Goal: Navigation & Orientation: Understand site structure

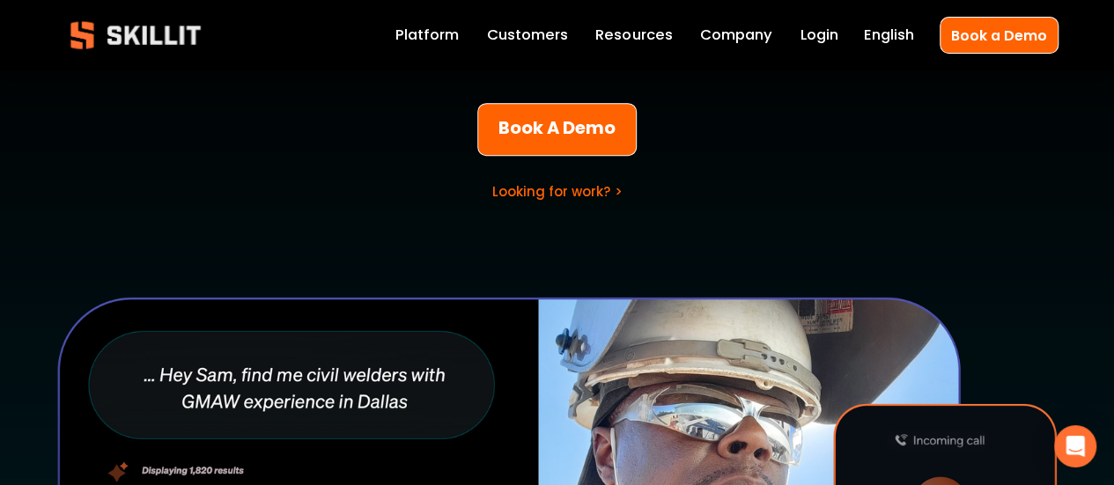
scroll to position [384, 0]
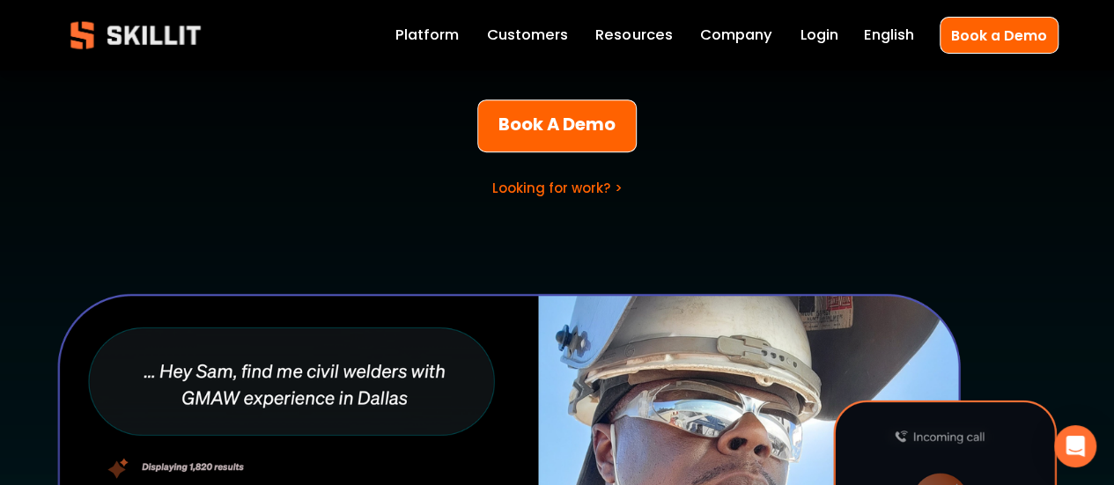
click at [609, 26] on span "Resources" at bounding box center [633, 36] width 77 height 22
click at [558, 47] on link "Customers" at bounding box center [527, 35] width 81 height 25
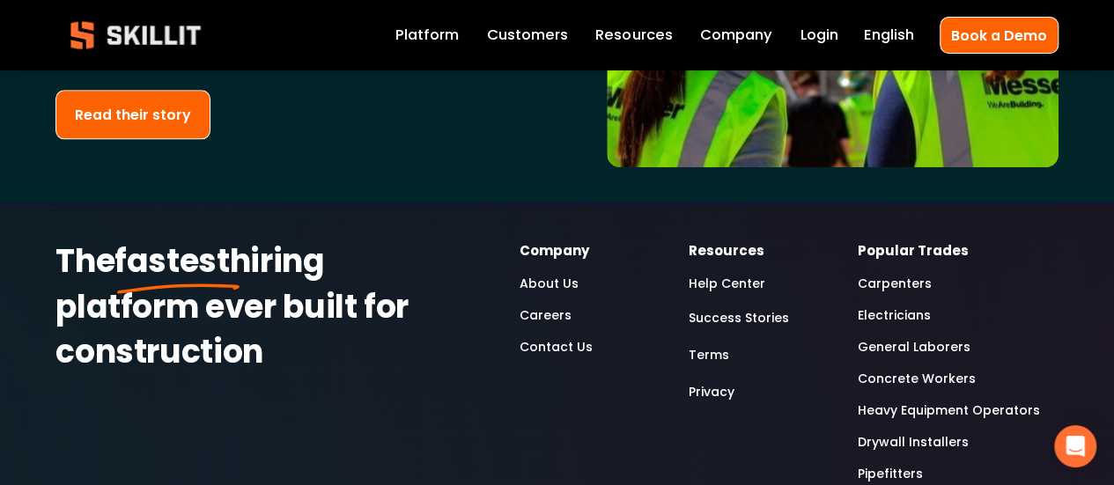
scroll to position [4234, 0]
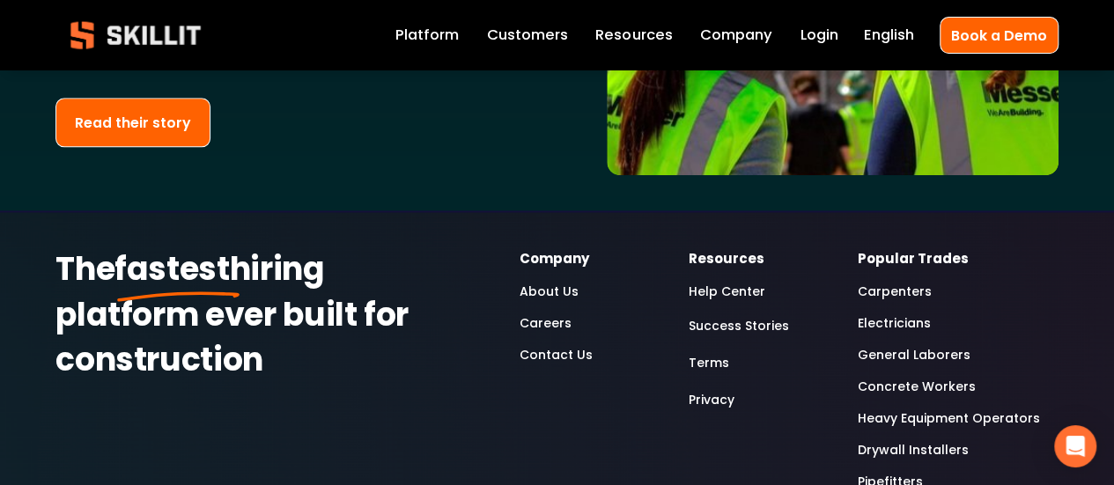
click at [537, 281] on link "About Us" at bounding box center [549, 291] width 59 height 21
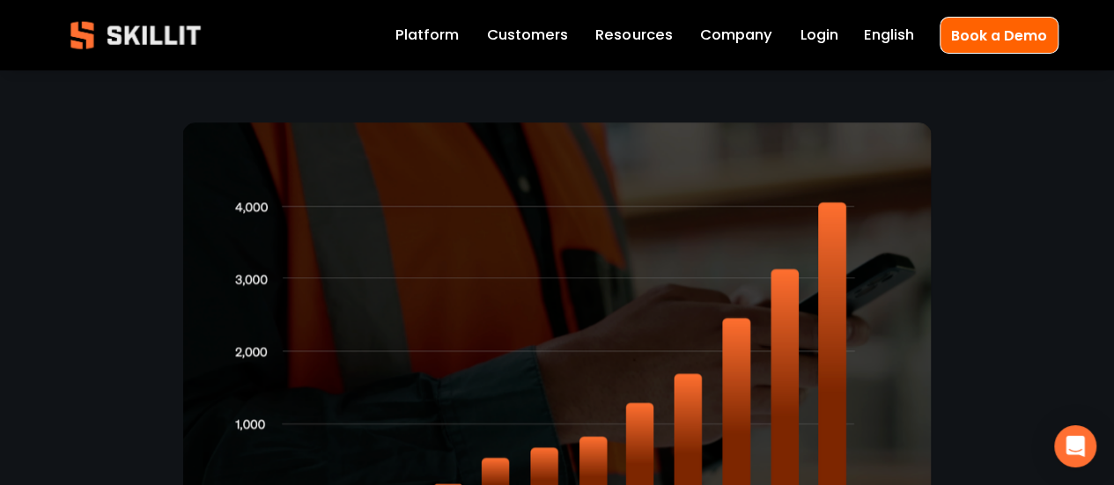
scroll to position [3966, 0]
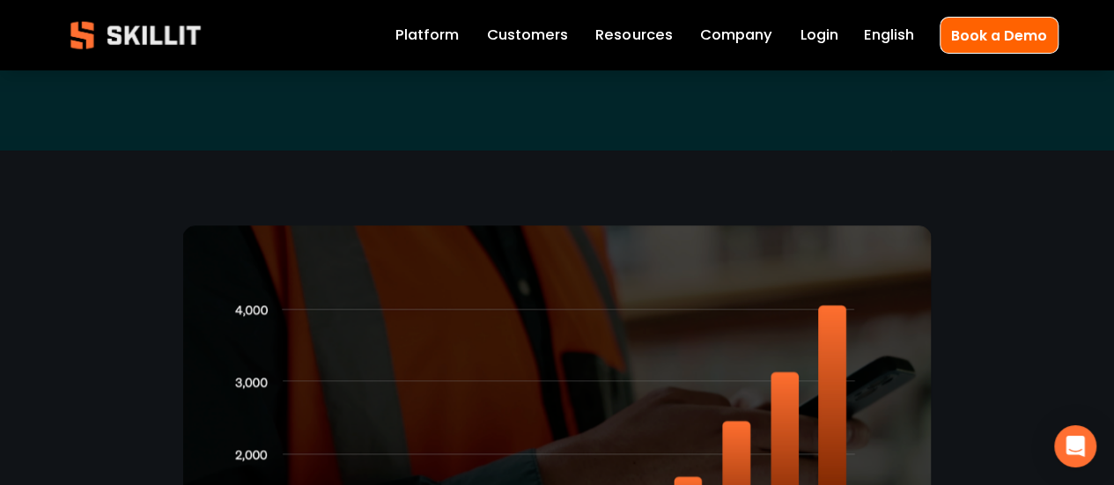
click at [399, 252] on div at bounding box center [557, 453] width 750 height 457
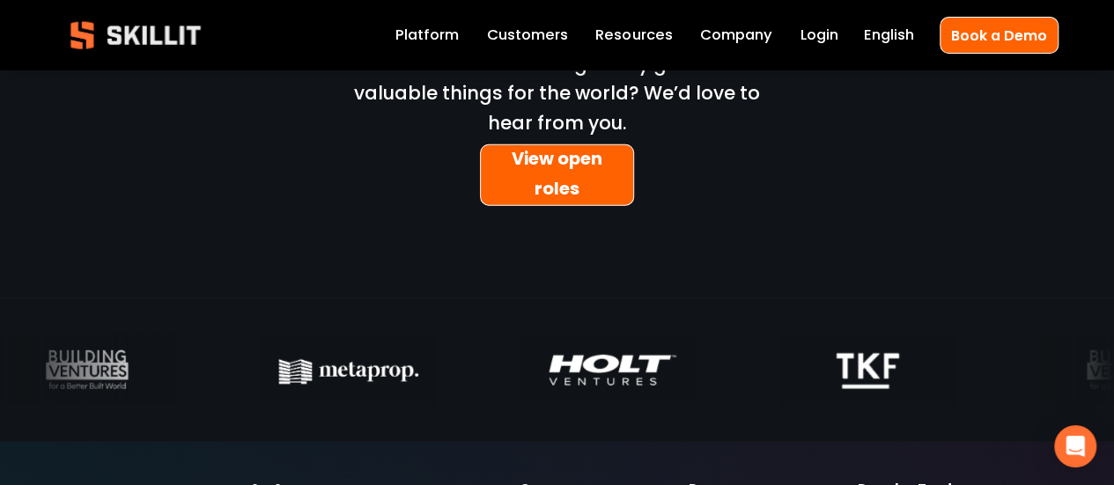
scroll to position [5608, 0]
